Goal: Ask a question

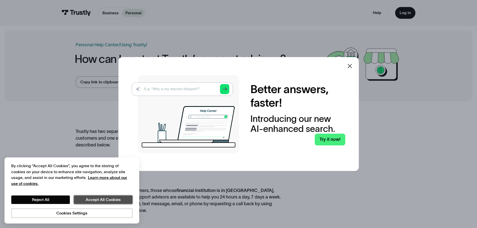
click at [86, 201] on button "Accept All Cookies" at bounding box center [103, 200] width 59 height 9
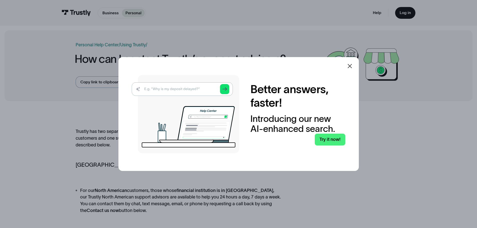
click at [351, 65] on icon at bounding box center [350, 66] width 4 height 4
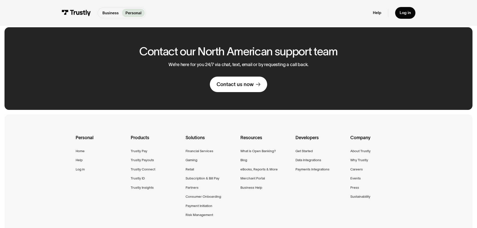
scroll to position [337, 0]
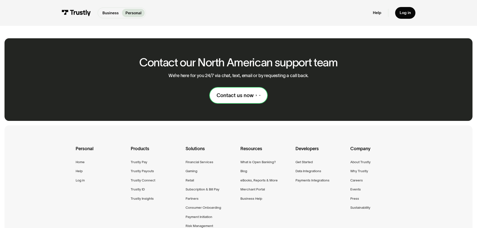
click at [232, 92] on link "Contact us now" at bounding box center [238, 96] width 57 height 16
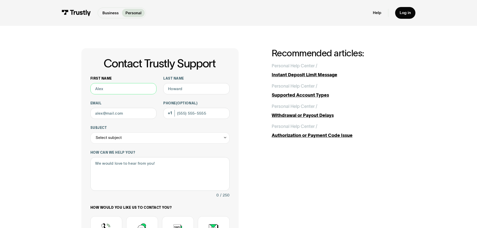
click at [132, 85] on input "First name" at bounding box center [123, 88] width 66 height 11
type input "[PERSON_NAME]"
click at [177, 90] on input "Last name" at bounding box center [196, 88] width 66 height 11
type input "[PERSON_NAME]"
click at [125, 115] on input "Email" at bounding box center [123, 113] width 66 height 11
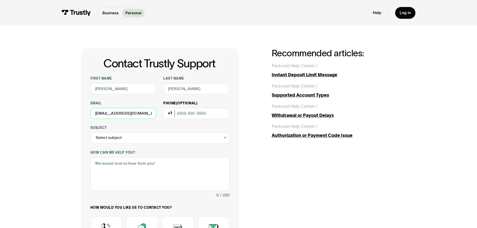
type input "[EMAIL_ADDRESS][DOMAIN_NAME]"
click at [192, 110] on input "Phone (Optional)" at bounding box center [196, 113] width 66 height 11
type input "[PHONE_NUMBER]"
click at [127, 141] on div "Select subject" at bounding box center [159, 138] width 139 height 11
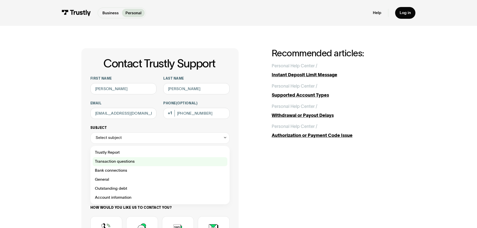
click at [129, 161] on div "Contact Trustly Support" at bounding box center [160, 161] width 135 height 9
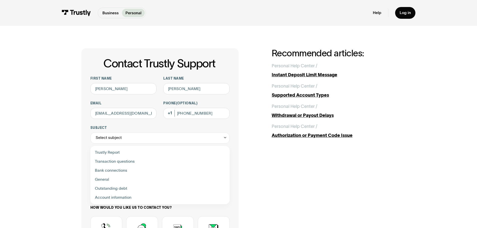
type input "**********"
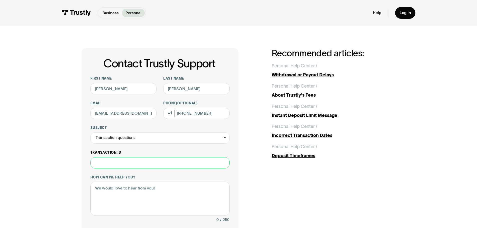
click at [121, 168] on input "Transaction ID" at bounding box center [159, 162] width 139 height 11
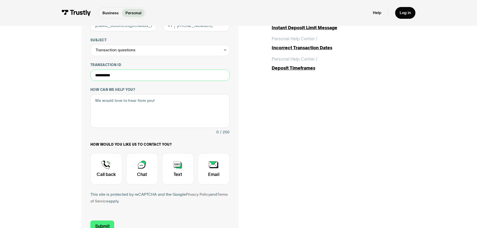
scroll to position [100, 0]
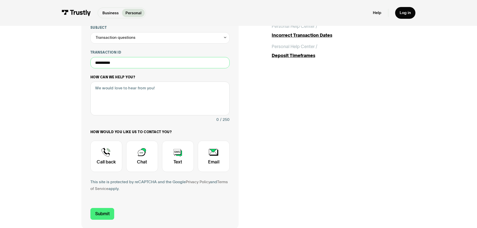
type input "**********"
click at [112, 102] on textarea "How can we help you?" at bounding box center [159, 99] width 139 height 34
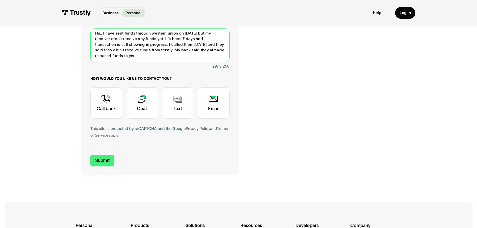
scroll to position [150, 0]
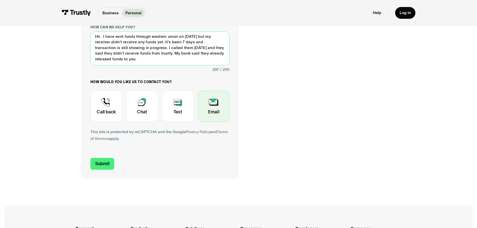
type textarea "Hii.. I have sent funds through western union on [DATE] but my receiver didn't …"
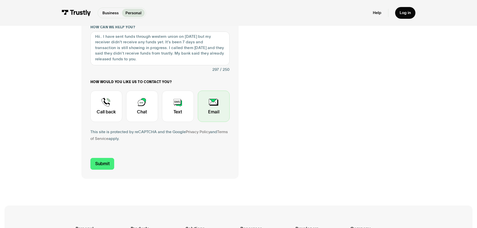
click at [211, 107] on div "Contact Trustly Support" at bounding box center [214, 106] width 32 height 31
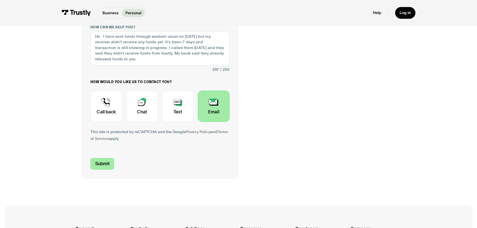
click at [103, 164] on input "Submit" at bounding box center [102, 164] width 24 height 12
type input "[PHONE_NUMBER]"
